Goal: Task Accomplishment & Management: Use online tool/utility

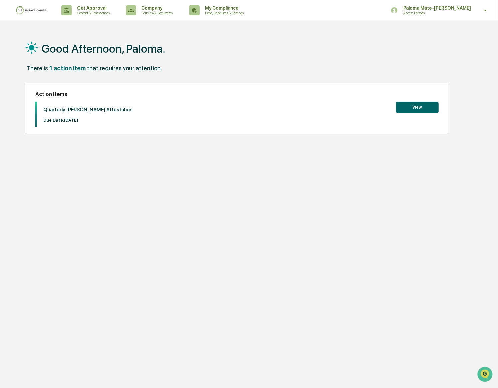
click at [406, 108] on button "View" at bounding box center [417, 107] width 43 height 11
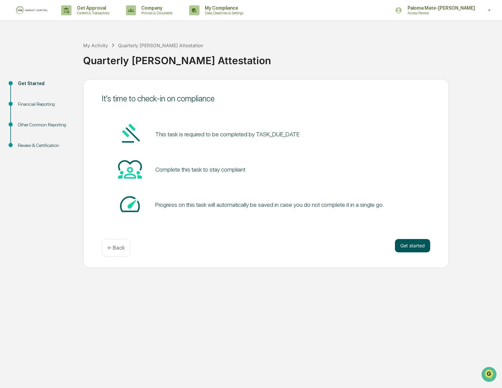
click at [415, 245] on button "Get started" at bounding box center [412, 245] width 35 height 13
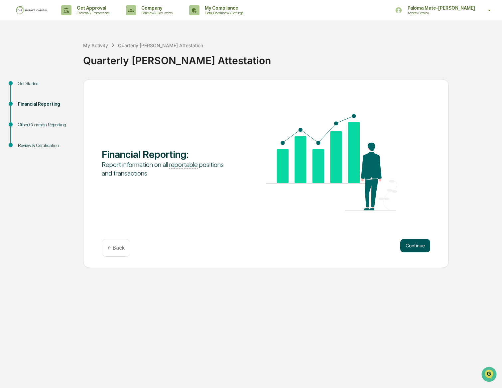
click at [417, 249] on button "Continue" at bounding box center [415, 245] width 30 height 13
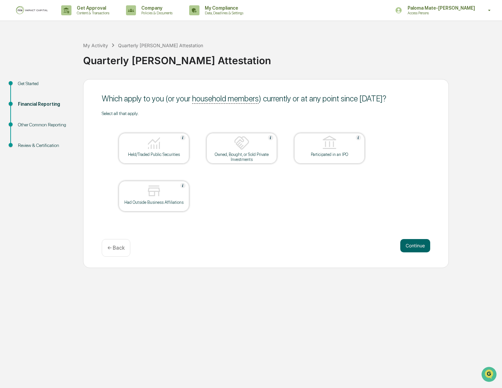
click at [149, 150] on img at bounding box center [154, 143] width 16 height 16
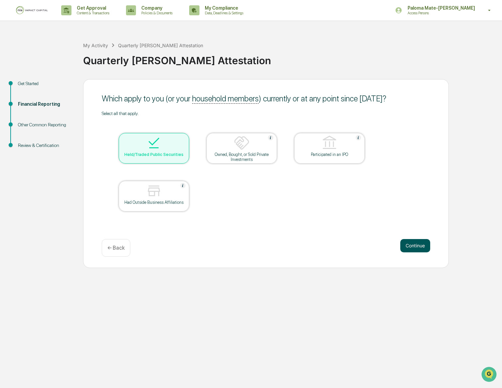
click at [411, 246] on button "Continue" at bounding box center [415, 245] width 30 height 13
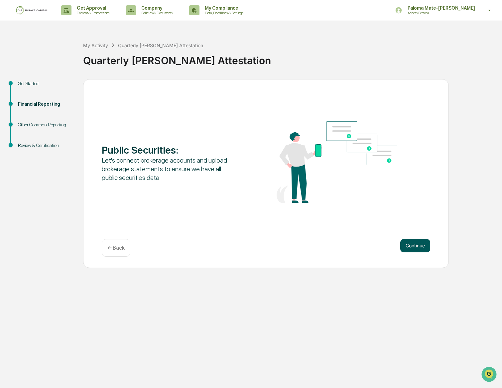
click at [411, 247] on button "Continue" at bounding box center [415, 245] width 30 height 13
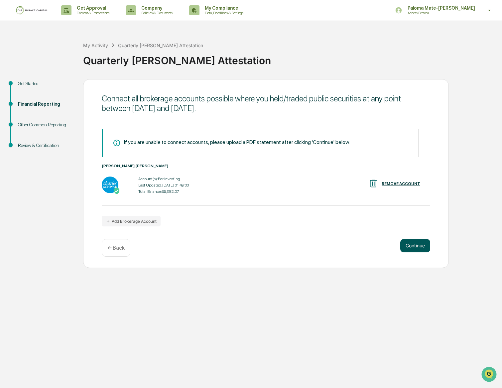
click at [411, 245] on button "Continue" at bounding box center [415, 245] width 30 height 13
